Goal: Find specific page/section: Find specific page/section

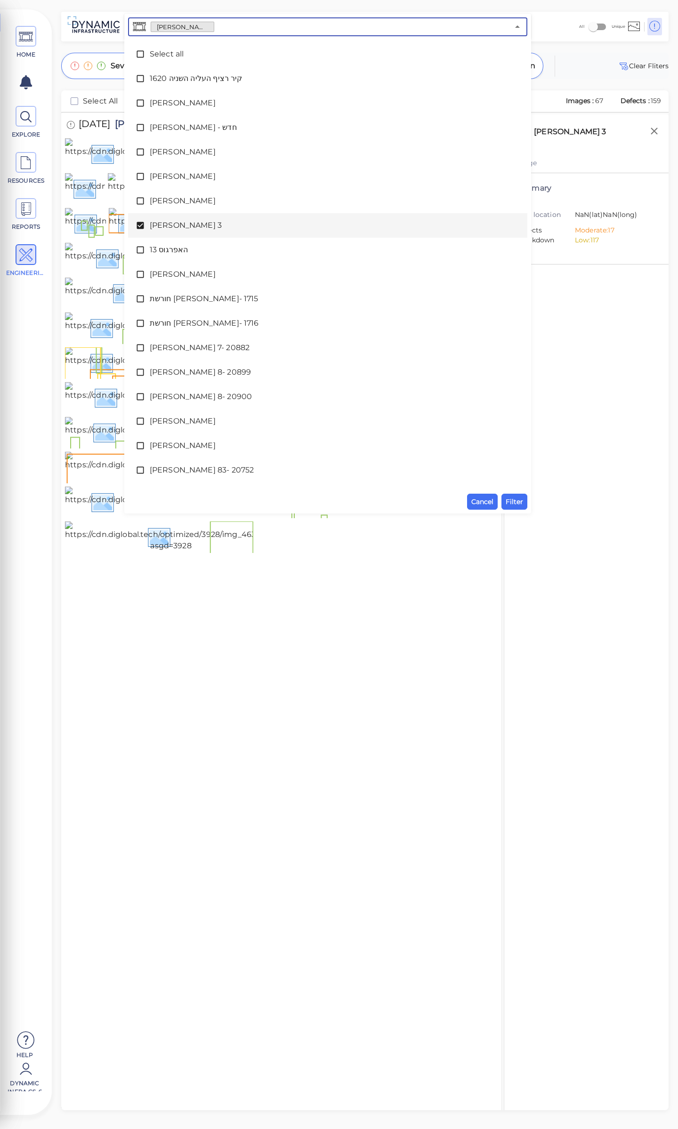
click at [214, 29] on input "text" at bounding box center [361, 26] width 295 height 13
click at [136, 223] on icon at bounding box center [140, 225] width 9 height 9
click at [141, 250] on icon at bounding box center [140, 249] width 9 height 9
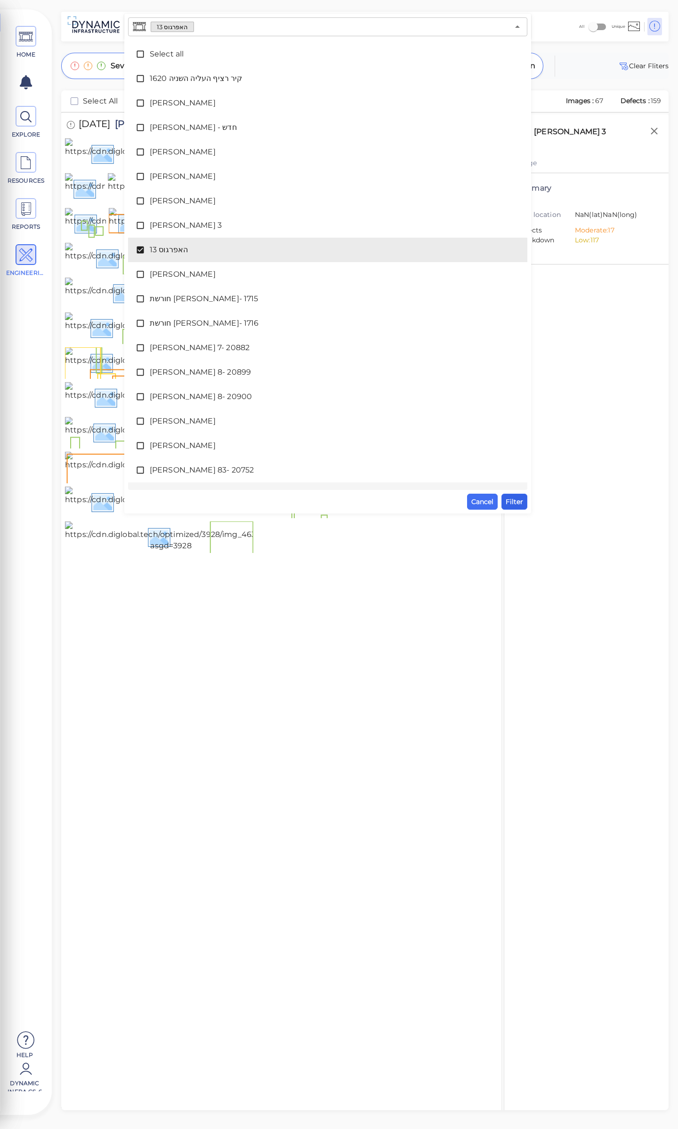
click at [510, 501] on span "Filter" at bounding box center [513, 501] width 17 height 11
